Goal: Transaction & Acquisition: Purchase product/service

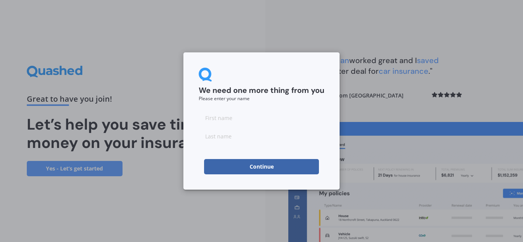
click at [271, 117] on input at bounding box center [262, 117] width 126 height 15
type input "Vibin"
click at [247, 140] on input at bounding box center [262, 136] width 126 height 15
type input "[PERSON_NAME]"
click at [249, 165] on button "Continue" at bounding box center [261, 166] width 115 height 15
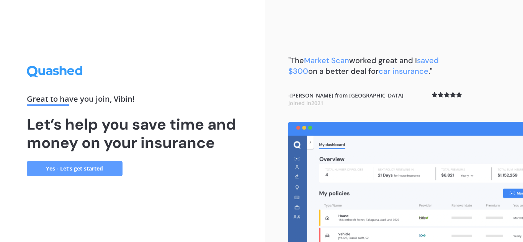
click at [83, 171] on link "Yes - Let’s get started" at bounding box center [75, 168] width 96 height 15
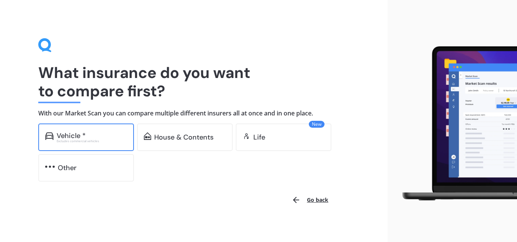
click at [92, 144] on div "Vehicle * Excludes commercial vehicles" at bounding box center [86, 138] width 96 height 28
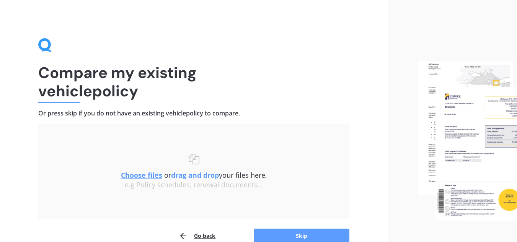
click at [146, 176] on u "Choose files" at bounding box center [141, 175] width 41 height 9
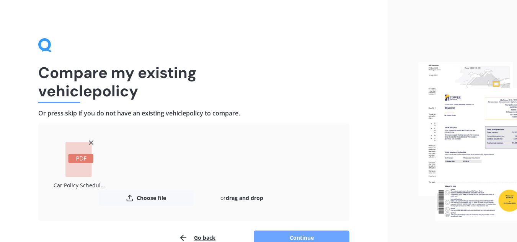
click at [284, 235] on button "Continue" at bounding box center [302, 238] width 96 height 15
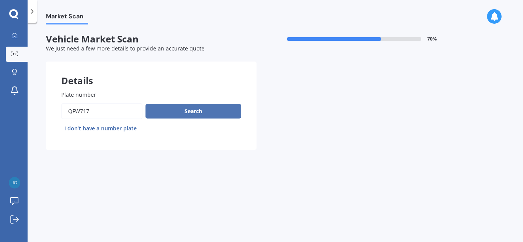
click at [178, 112] on button "Search" at bounding box center [193, 111] width 96 height 15
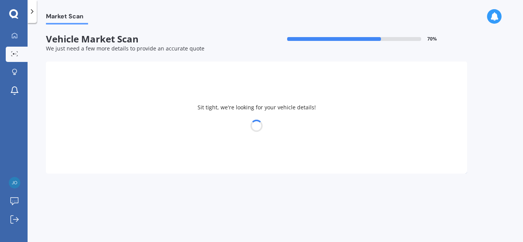
select select "TOYOTA"
select select "AQUA"
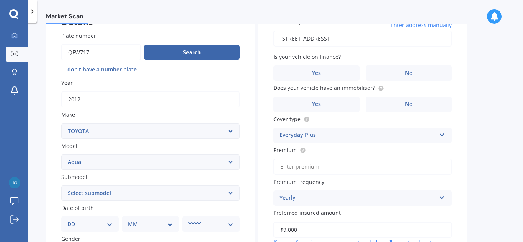
scroll to position [60, 0]
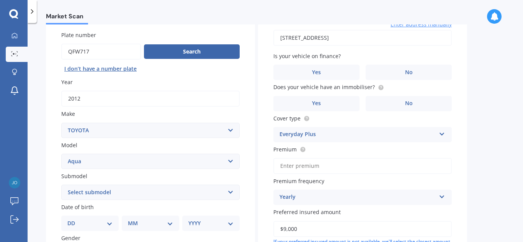
click at [338, 164] on input "Premium" at bounding box center [362, 166] width 178 height 16
click at [402, 190] on div "Yearly Yearly Six-Monthly Quarterly Monthly Fortnightly Weekly" at bounding box center [362, 197] width 178 height 15
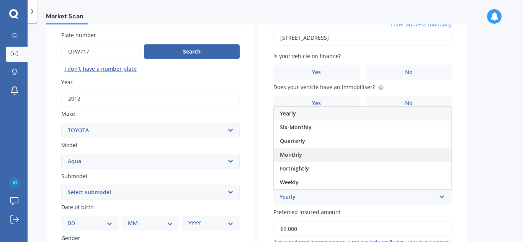
click at [358, 153] on div "Monthly" at bounding box center [363, 155] width 178 height 14
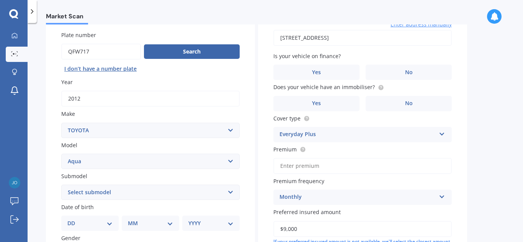
click at [329, 163] on input "Premium" at bounding box center [362, 166] width 178 height 16
type input "$108.74"
click at [321, 77] on label "Yes" at bounding box center [316, 72] width 86 height 15
click at [0, 0] on input "Yes" at bounding box center [0, 0] width 0 height 0
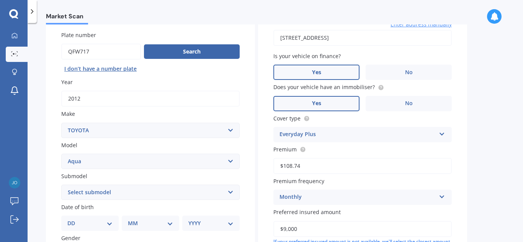
click at [330, 104] on label "Yes" at bounding box center [316, 103] width 86 height 15
click at [0, 0] on input "Yes" at bounding box center [0, 0] width 0 height 0
click at [105, 221] on select "DD 01 02 03 04 05 06 07 08 09 10 11 12 13 14 15 16 17 18 19 20 21 22 23 24 25 2…" at bounding box center [89, 223] width 45 height 8
select select "21"
click at [73, 219] on select "DD 01 02 03 04 05 06 07 08 09 10 11 12 13 14 15 16 17 18 19 20 21 22 23 24 25 2…" at bounding box center [89, 223] width 45 height 8
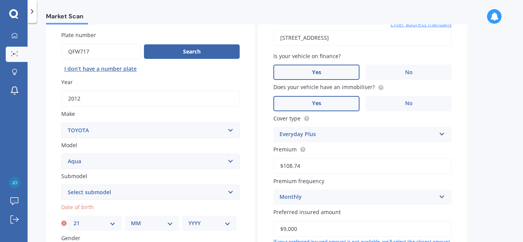
click at [159, 222] on select "MM 01 02 03 04 05 06 07 08 09 10 11 12" at bounding box center [152, 223] width 42 height 8
select select "02"
click at [131, 219] on select "MM 01 02 03 04 05 06 07 08 09 10 11 12" at bounding box center [152, 223] width 42 height 8
click at [227, 221] on select "YYYY 2025 2024 2023 2022 2021 2020 2019 2018 2017 2016 2015 2014 2013 2012 2011…" at bounding box center [209, 223] width 42 height 8
select select "1985"
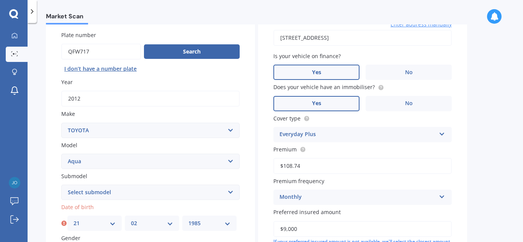
click at [188, 219] on select "YYYY 2025 2024 2023 2022 2021 2020 2019 2018 2017 2016 2015 2014 2013 2012 2011…" at bounding box center [209, 223] width 42 height 8
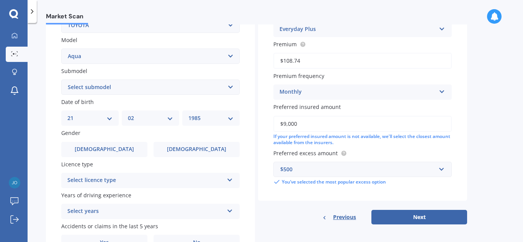
scroll to position [182, 0]
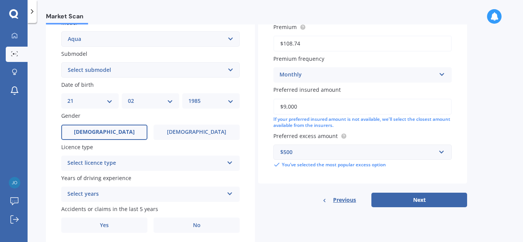
click at [137, 131] on label "[DEMOGRAPHIC_DATA]" at bounding box center [104, 132] width 86 height 15
click at [0, 0] on input "[DEMOGRAPHIC_DATA]" at bounding box center [0, 0] width 0 height 0
click at [181, 161] on div "Select licence type" at bounding box center [145, 163] width 156 height 9
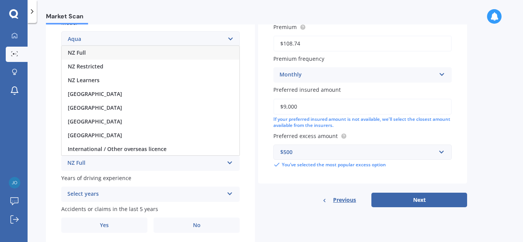
click at [164, 55] on div "NZ Full" at bounding box center [151, 53] width 178 height 14
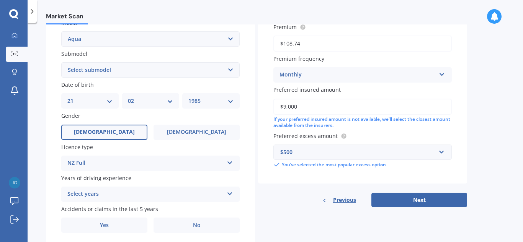
click at [132, 193] on div "Select years" at bounding box center [145, 194] width 156 height 9
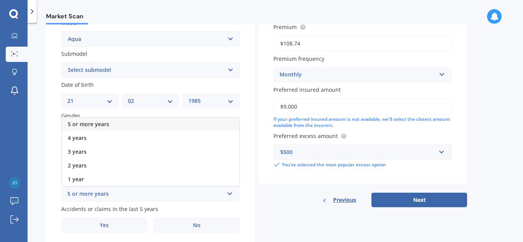
click at [127, 122] on div "5 or more years" at bounding box center [151, 124] width 178 height 14
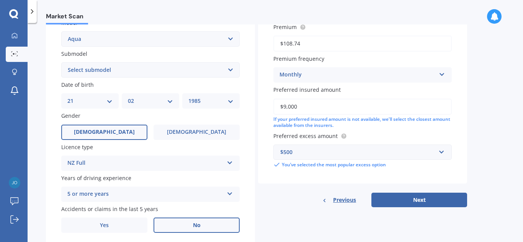
click at [188, 225] on label "No" at bounding box center [196, 225] width 86 height 15
click at [0, 0] on input "No" at bounding box center [0, 0] width 0 height 0
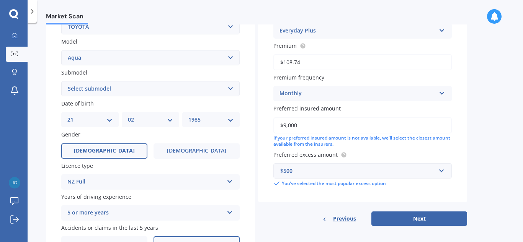
scroll to position [168, 0]
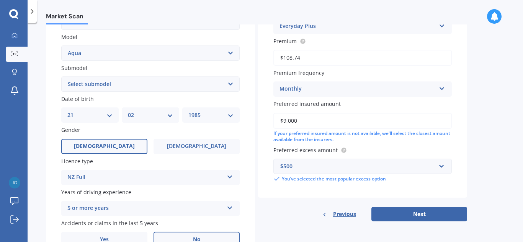
click at [378, 168] on div "$500" at bounding box center [357, 166] width 155 height 8
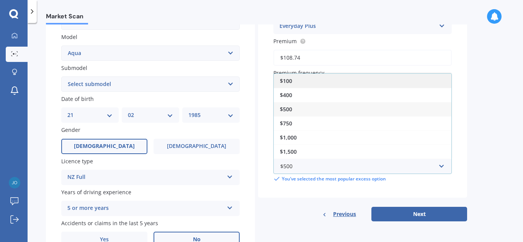
click at [349, 77] on div "$100" at bounding box center [363, 81] width 178 height 14
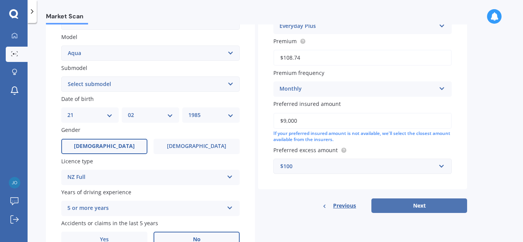
click at [400, 204] on button "Next" at bounding box center [419, 206] width 96 height 15
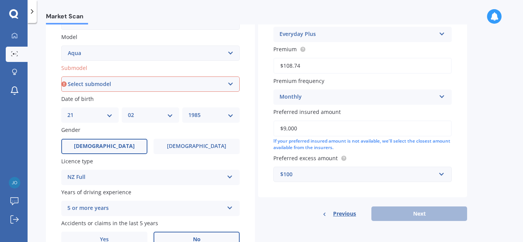
click at [225, 86] on select "Select submodel (All Other) Hatchback Hybrid" at bounding box center [150, 84] width 178 height 15
select select "HYBRID"
click at [61, 92] on select "Select submodel (All Other) Hatchback Hybrid" at bounding box center [150, 84] width 178 height 15
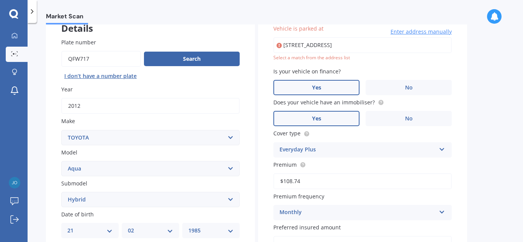
type input "[STREET_ADDRESS]"
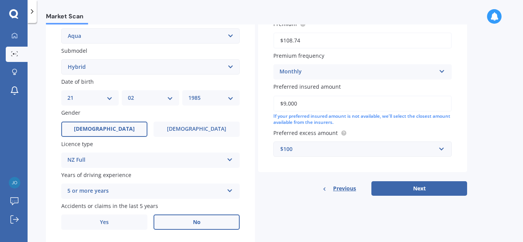
scroll to position [186, 0]
click at [393, 148] on div "$100" at bounding box center [357, 149] width 155 height 8
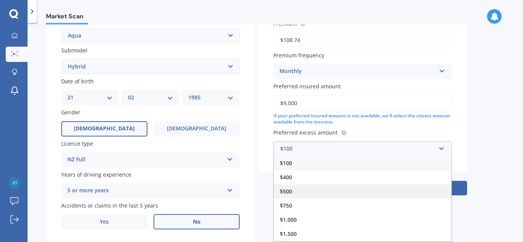
click at [342, 185] on div "$500" at bounding box center [363, 191] width 178 height 14
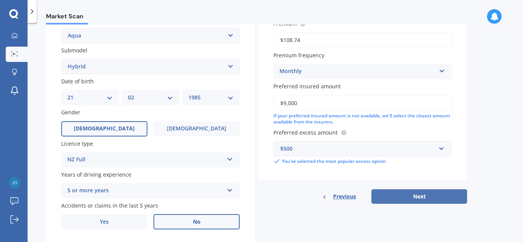
click at [407, 194] on button "Next" at bounding box center [419, 196] width 96 height 15
select select "21"
select select "02"
select select "1985"
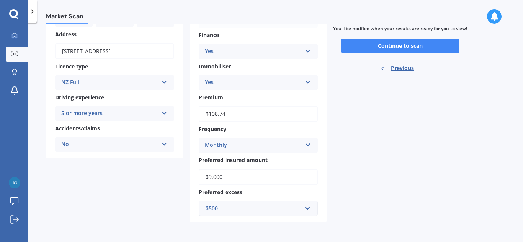
scroll to position [0, 0]
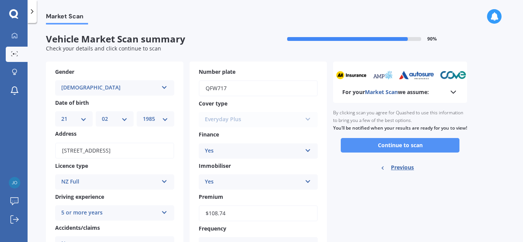
click at [416, 153] on button "Continue to scan" at bounding box center [400, 145] width 119 height 15
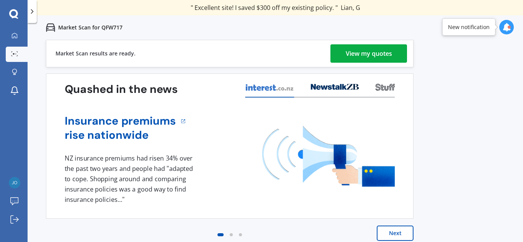
click at [359, 50] on div "View my quotes" at bounding box center [369, 53] width 46 height 18
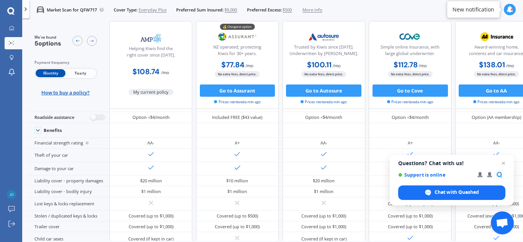
scroll to position [54, 0]
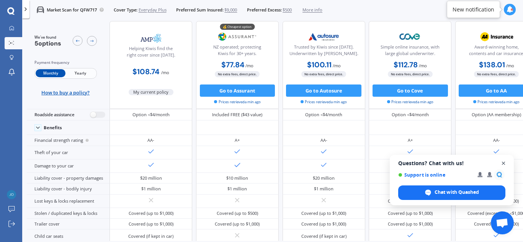
click at [505, 163] on span "Close chat" at bounding box center [504, 164] width 10 height 10
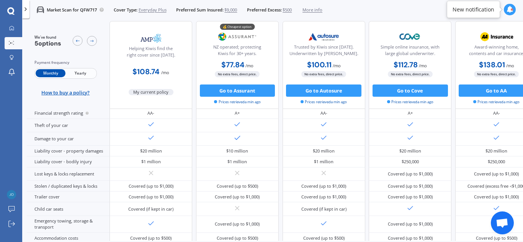
scroll to position [0, 0]
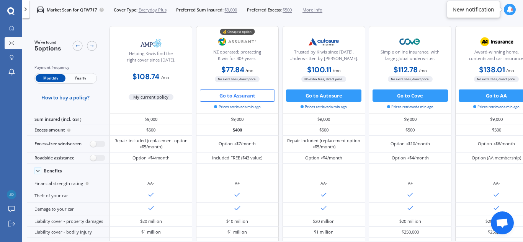
click at [246, 96] on button "Go to Assurant" at bounding box center [237, 96] width 75 height 12
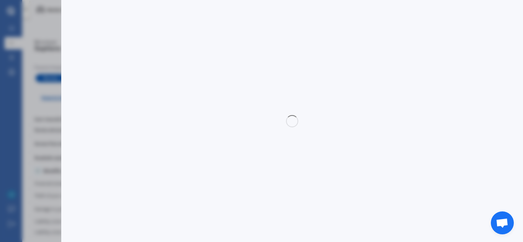
select select "Monthly"
select select "full"
select select "0"
select select "Canterbury"
select select "TOYOTA"
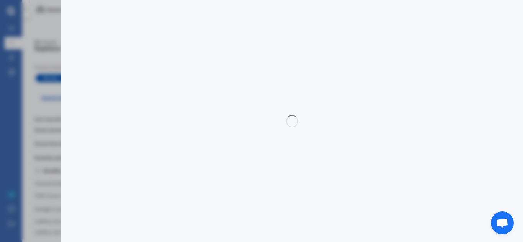
select select "AQUA"
select select "HYBRID"
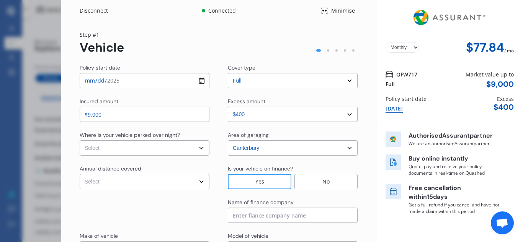
click at [199, 81] on input "[DATE]" at bounding box center [145, 80] width 130 height 15
type input "[DATE]"
click at [176, 148] on select "Select In a garage On own property On street or road" at bounding box center [145, 147] width 130 height 15
select select "On own property"
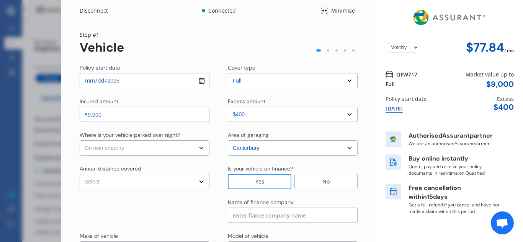
click at [80, 140] on select "Select In a garage On own property On street or road" at bounding box center [145, 147] width 130 height 15
click at [176, 185] on select "Select Low (less than 15,000km per year) Average (15,000-30,000km per year) Hig…" at bounding box center [145, 181] width 130 height 15
select select "15000"
click at [80, 174] on select "Select Low (less than 15,000km per year) Average (15,000-30,000km per year) Hig…" at bounding box center [145, 181] width 130 height 15
click at [280, 213] on input at bounding box center [293, 215] width 130 height 15
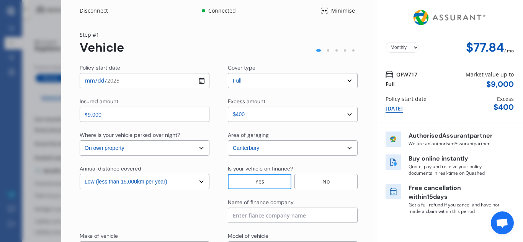
click at [355, 201] on div "Yearly Monthly $77.84 / mo Step # 1 Vehicle Policy start date [DATE] Cover type…" at bounding box center [218, 195] width 315 height 349
click at [306, 209] on input at bounding box center [293, 215] width 130 height 15
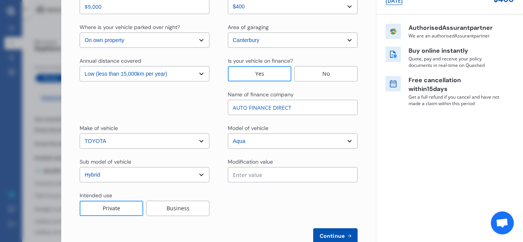
scroll to position [128, 0]
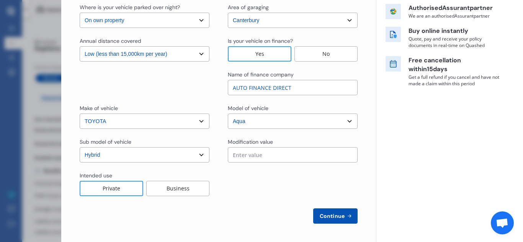
type input "AUTO FINANCE DIRECT"
click at [295, 151] on input "text" at bounding box center [293, 154] width 130 height 15
click at [161, 192] on div "Business" at bounding box center [177, 188] width 63 height 15
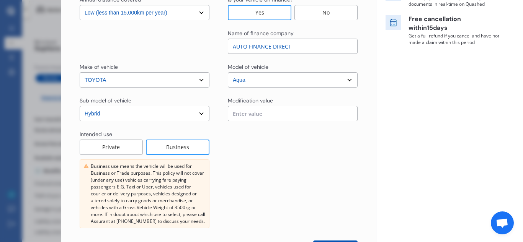
scroll to position [170, 0]
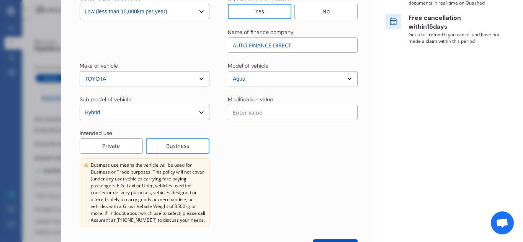
click at [112, 145] on div "Private" at bounding box center [111, 146] width 63 height 15
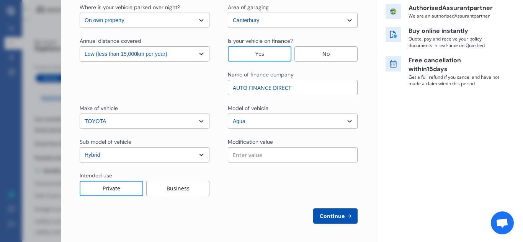
scroll to position [128, 0]
click at [249, 150] on input "text" at bounding box center [293, 154] width 130 height 15
click at [338, 220] on button "Continue" at bounding box center [335, 216] width 44 height 15
select select "Mr"
select select "21"
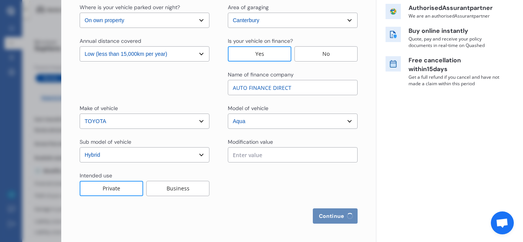
select select "02"
select select "1985"
select select "full"
select select "more than 4 years"
select select "[GEOGRAPHIC_DATA]"
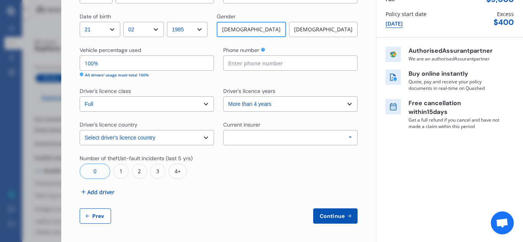
scroll to position [0, 0]
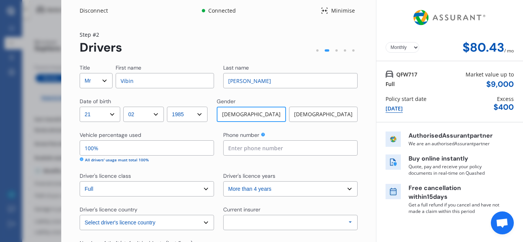
click at [310, 147] on input at bounding box center [290, 147] width 134 height 15
type input "0291245664"
click at [271, 190] on select "Select driver's licence years Less than 1 year 1-2 years 2-4 years More than 4 …" at bounding box center [290, 188] width 134 height 15
select select "2-4 years"
click at [223, 181] on select "Select driver's licence years Less than 1 year 1-2 years 2-4 years More than 4 …" at bounding box center [290, 188] width 134 height 15
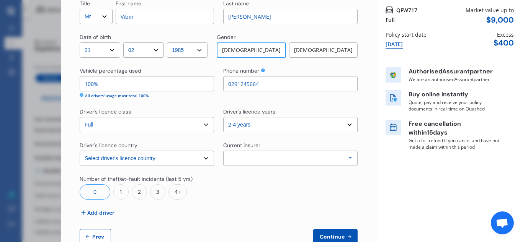
scroll to position [65, 0]
click at [333, 162] on div "Allianz AAI AMI IAG - NZI/State [PERSON_NAME] Vero Unknown Other Insurer None P…" at bounding box center [290, 157] width 134 height 15
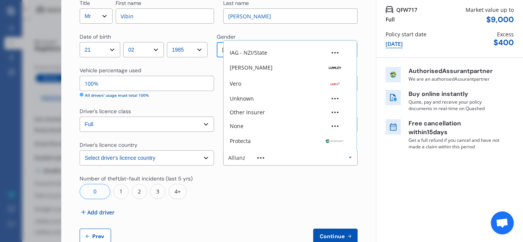
scroll to position [39, 0]
click at [282, 114] on div "Other Insurer" at bounding box center [290, 111] width 121 height 5
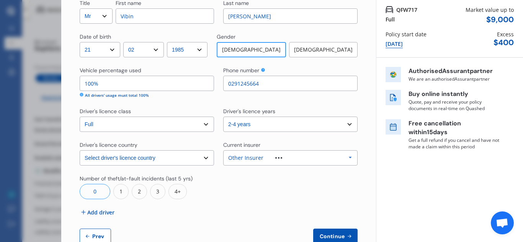
click at [94, 196] on div "0" at bounding box center [95, 191] width 31 height 15
click at [104, 213] on span "Add driver" at bounding box center [100, 213] width 27 height 8
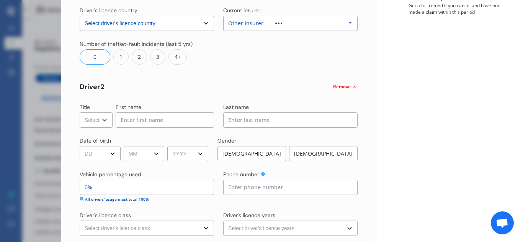
scroll to position [205, 0]
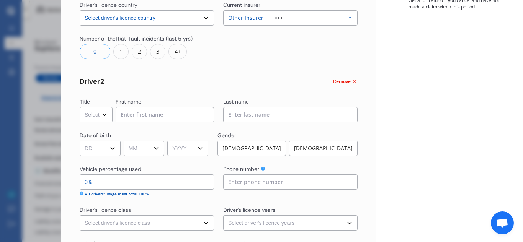
click at [105, 118] on select "Select Mr Mrs Miss Ms Dr" at bounding box center [96, 114] width 33 height 15
select select "Ms"
click at [80, 107] on select "Select Mr Mrs Miss Ms Dr" at bounding box center [96, 114] width 33 height 15
click at [152, 115] on input at bounding box center [165, 114] width 98 height 15
type input "[PERSON_NAME]"
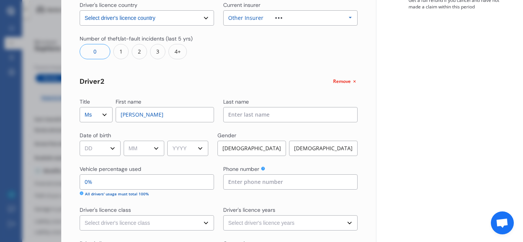
click at [247, 112] on input at bounding box center [290, 114] width 134 height 15
type input "[PERSON_NAME]"
click at [112, 152] on select "DD 01 02 03 04 05 06 07 08 09 10 11 12 13 14 15 16 17 18 19 20 21 22 23 24 25 2…" at bounding box center [100, 148] width 41 height 15
select select "14"
click at [80, 141] on select "DD 01 02 03 04 05 06 07 08 09 10 11 12 13 14 15 16 17 18 19 20 21 22 23 24 25 2…" at bounding box center [100, 148] width 41 height 15
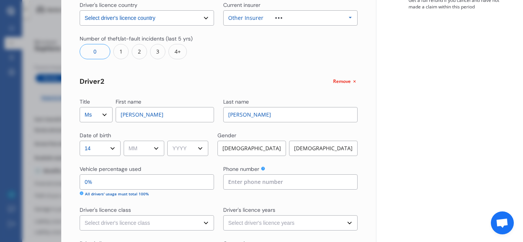
click at [148, 152] on select "MM 01 02 03 04 05 06 07 08 09 10 11 12" at bounding box center [144, 148] width 41 height 15
select select "05"
click at [125, 141] on select "MM 01 02 03 04 05 06 07 08 09 10 11 12" at bounding box center [144, 148] width 41 height 15
click at [197, 151] on select "YYYY 2009 2008 2007 2006 2005 2004 2003 2002 2001 2000 1999 1998 1997 1996 1995…" at bounding box center [187, 148] width 41 height 15
select select "1985"
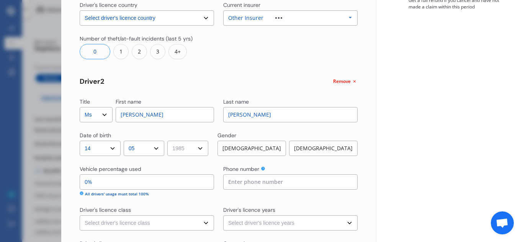
click at [170, 141] on select "YYYY 2009 2008 2007 2006 2005 2004 2003 2002 2001 2000 1999 1998 1997 1996 1995…" at bounding box center [187, 148] width 41 height 15
click at [307, 151] on div "[DEMOGRAPHIC_DATA]" at bounding box center [323, 148] width 68 height 15
click at [188, 181] on input "0%" at bounding box center [147, 181] width 134 height 15
type input "98%"
type input "2%"
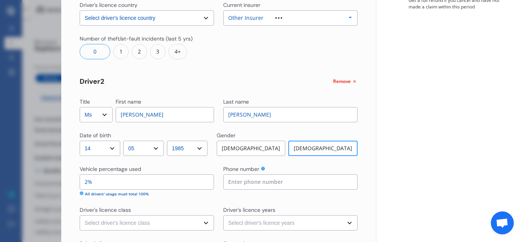
type input "80%"
type input "20%"
type input "98%"
type input "0%"
type input "90%"
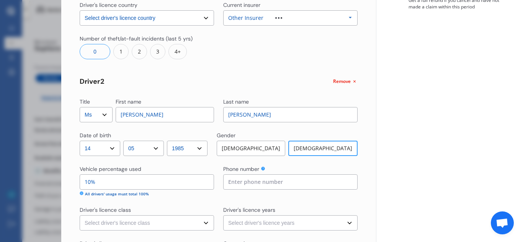
type input "1%"
type input "85%"
type input "15%"
click at [261, 186] on input at bounding box center [290, 181] width 134 height 15
type input "0220495334"
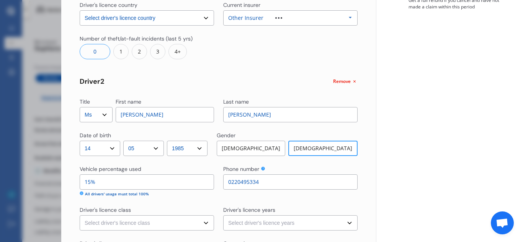
click at [162, 222] on select "Select driver's licence class None Learner Restricted Full" at bounding box center [147, 222] width 134 height 15
select select "full"
click at [80, 215] on select "Select driver's licence class None Learner Restricted Full" at bounding box center [147, 222] width 134 height 15
click at [294, 221] on select "Select driver's licence years Less than 1 year 1-2 years 2-4 years More than 4 …" at bounding box center [290, 222] width 134 height 15
select select "2-4 years"
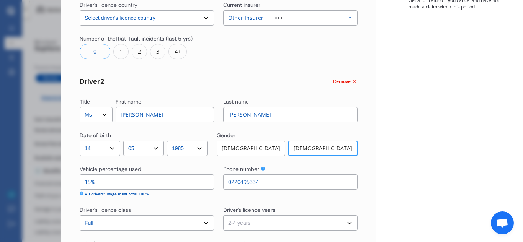
click at [223, 215] on select "Select driver's licence years Less than 1 year 1-2 years 2-4 years More than 4 …" at bounding box center [290, 222] width 134 height 15
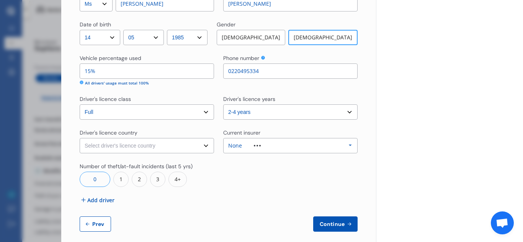
scroll to position [324, 0]
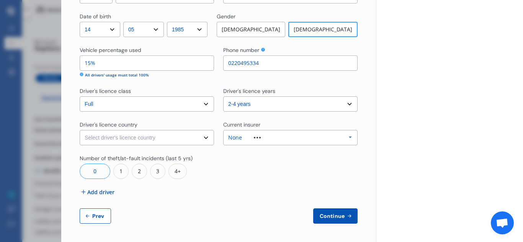
click at [199, 136] on select "Select driver's licence country [GEOGRAPHIC_DATA] [GEOGRAPHIC_DATA] [GEOGRAPHIC…" at bounding box center [147, 137] width 134 height 15
select select "[GEOGRAPHIC_DATA]"
click at [80, 130] on select "Select driver's licence country [GEOGRAPHIC_DATA] [GEOGRAPHIC_DATA] [GEOGRAPHIC…" at bounding box center [147, 137] width 134 height 15
click at [315, 137] on div "None Allianz AAI AMI IAG - NZI/State [PERSON_NAME] Vero Unknown Other Insurer N…" at bounding box center [290, 137] width 134 height 15
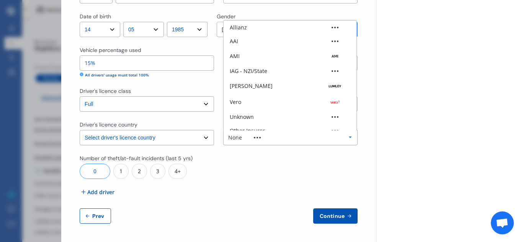
scroll to position [21, 0]
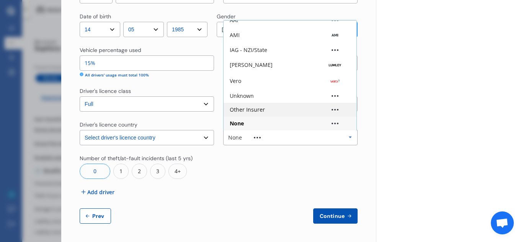
click at [292, 111] on div "Other Insurer" at bounding box center [290, 109] width 121 height 5
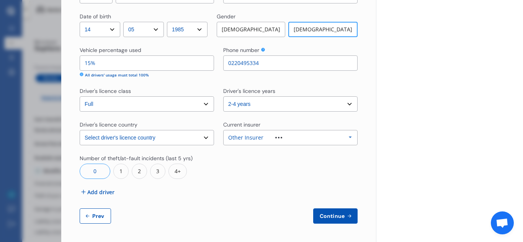
click at [346, 215] on icon at bounding box center [349, 216] width 7 height 6
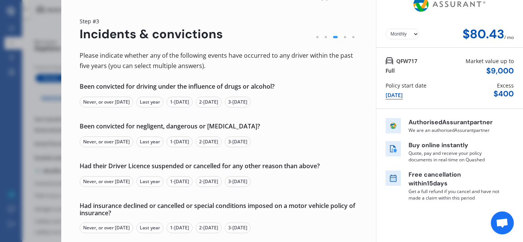
scroll to position [15, 0]
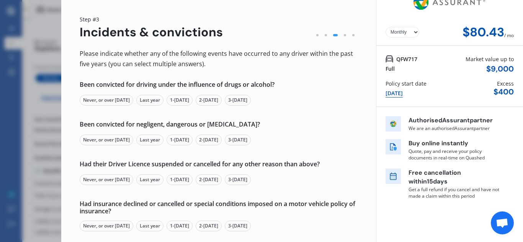
click at [162, 103] on div "Last year" at bounding box center [149, 100] width 27 height 11
click at [123, 140] on div "Never, or over [DATE]" at bounding box center [107, 140] width 54 height 11
click at [160, 177] on div "Last year" at bounding box center [149, 179] width 27 height 11
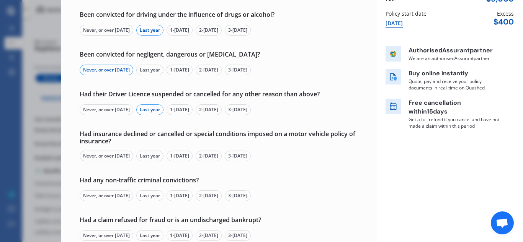
scroll to position [86, 0]
click at [131, 154] on div "Never, or over [DATE]" at bounding box center [107, 155] width 54 height 11
click at [111, 195] on div "Never, or over [DATE]" at bounding box center [107, 195] width 54 height 11
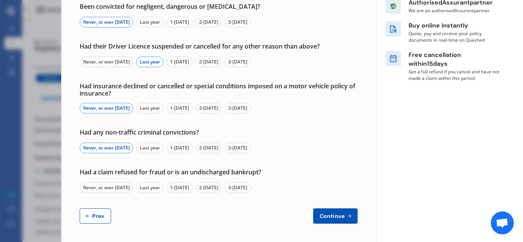
click at [129, 186] on div "Never, or over [DATE]" at bounding box center [107, 188] width 54 height 11
click at [323, 216] on span "Continue" at bounding box center [332, 216] width 28 height 6
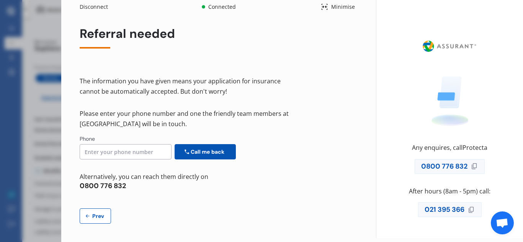
scroll to position [0, 0]
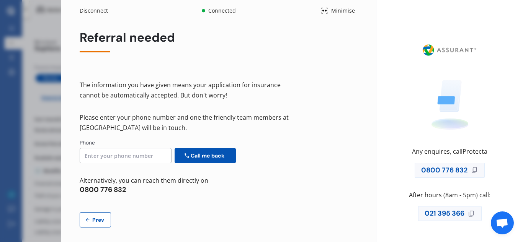
click at [99, 219] on span "Prev" at bounding box center [98, 220] width 15 height 6
select select "Monthly"
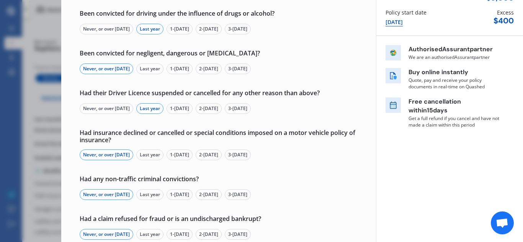
scroll to position [133, 0]
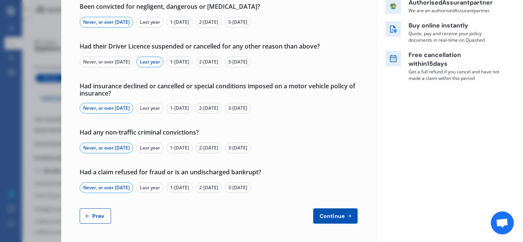
click at [90, 211] on button "Prev" at bounding box center [95, 216] width 31 height 15
select select "Mr"
select select "21"
select select "02"
select select "1985"
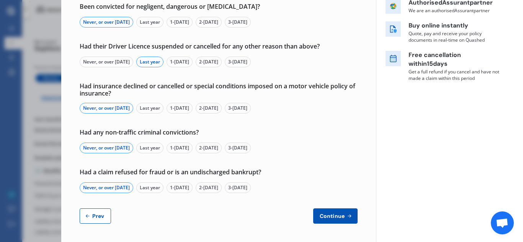
select select "full"
select select "2-4 years"
select select "[GEOGRAPHIC_DATA]"
select select "Ms"
select select "14"
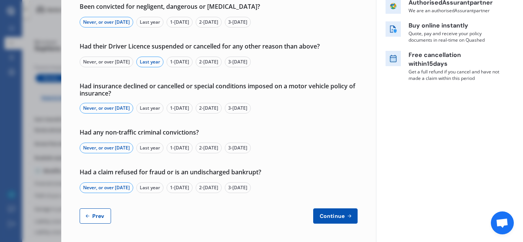
select select "05"
select select "1985"
select select "full"
select select "2-4 years"
select select "[GEOGRAPHIC_DATA]"
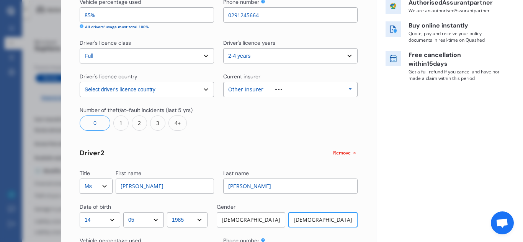
click at [343, 153] on span "Remove" at bounding box center [342, 153] width 18 height 7
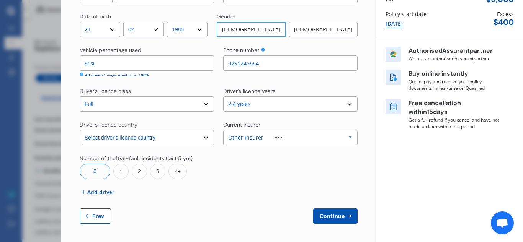
scroll to position [85, 0]
click at [97, 219] on span "Prev" at bounding box center [98, 216] width 15 height 6
select select "full"
select select "0"
select select "On own property"
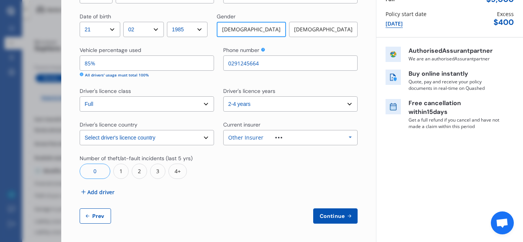
select select "Canterbury"
select select "15000"
select select "TOYOTA"
select select "AQUA"
select select "HYBRID"
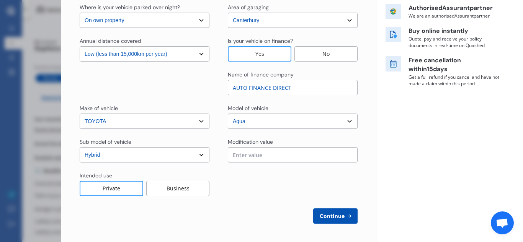
scroll to position [0, 0]
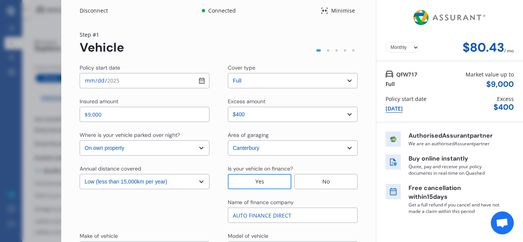
click at [89, 13] on div "Disconnect" at bounding box center [98, 11] width 37 height 8
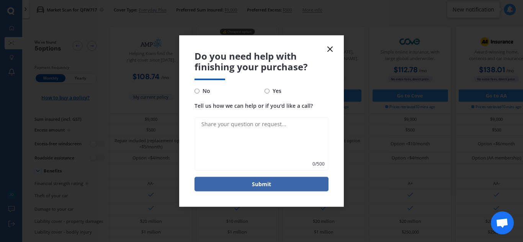
click at [197, 90] on input "No" at bounding box center [196, 90] width 5 height 5
radio input "true"
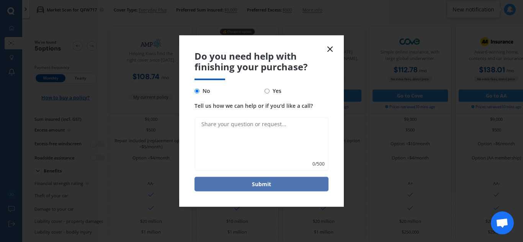
click at [272, 187] on button "Submit" at bounding box center [261, 184] width 134 height 15
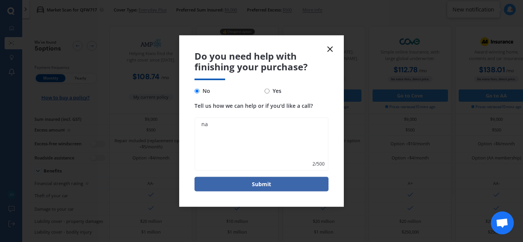
type textarea "n"
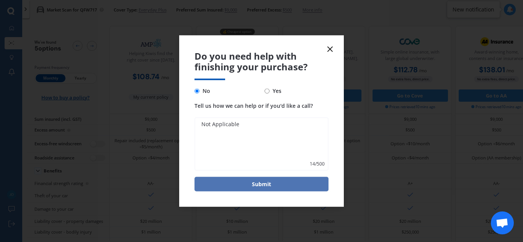
type textarea "Not Applicable"
click at [272, 186] on button "Submit" at bounding box center [261, 184] width 134 height 15
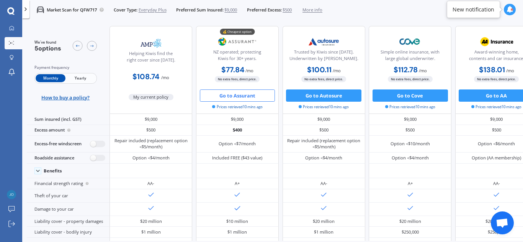
click at [509, 11] on icon at bounding box center [509, 9] width 7 height 7
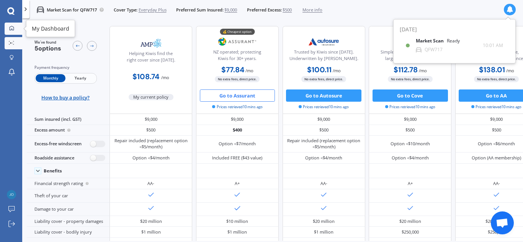
click at [11, 27] on icon at bounding box center [12, 28] width 4 height 4
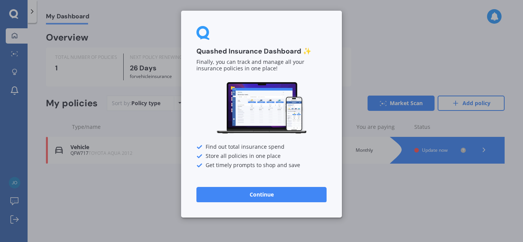
click at [92, 197] on div "Quashed Insurance Dashboard ✨ Finally, you can track and manage all your insura…" at bounding box center [261, 121] width 523 height 242
click at [262, 190] on button "Continue" at bounding box center [261, 194] width 130 height 15
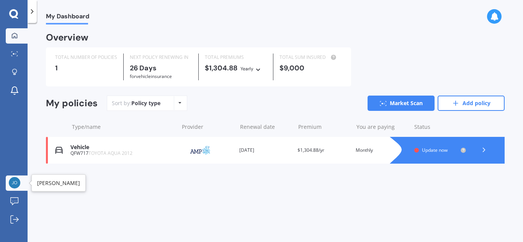
click at [16, 181] on img at bounding box center [14, 182] width 11 height 11
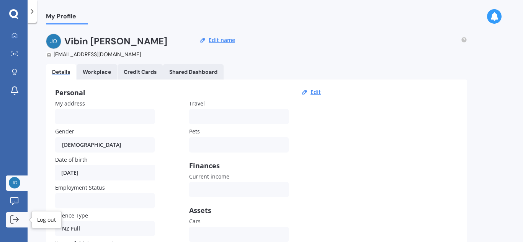
click at [16, 221] on icon at bounding box center [14, 219] width 8 height 8
